Goal: Navigation & Orientation: Go to known website

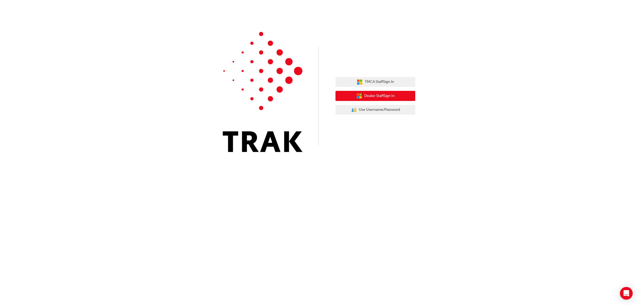
click at [377, 93] on span "Dealer Staff Sign In" at bounding box center [379, 96] width 30 height 6
